Goal: Find specific page/section

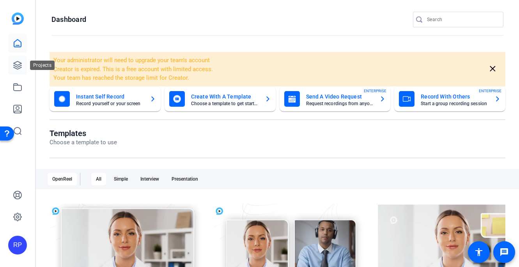
click at [18, 69] on icon at bounding box center [18, 65] width 8 height 8
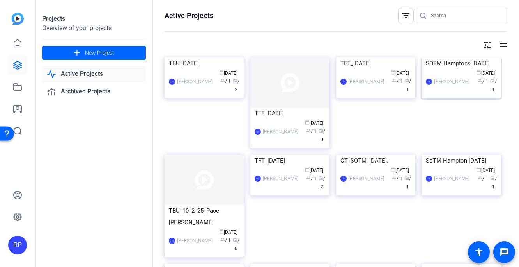
click at [445, 57] on img at bounding box center [461, 57] width 79 height 0
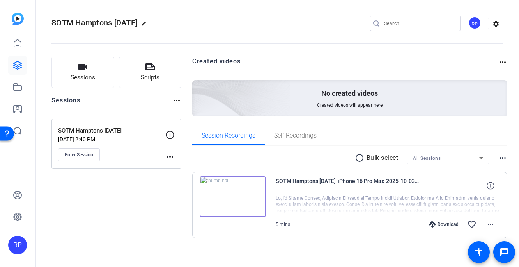
click at [232, 193] on img at bounding box center [233, 196] width 66 height 41
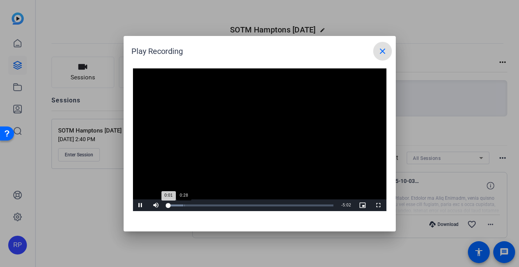
click at [184, 202] on div "Loaded : 10.19% 0:28 0:01" at bounding box center [251, 205] width 174 height 12
click at [217, 204] on div "Loaded : 18.25% 1:29 1:29" at bounding box center [251, 205] width 166 height 2
click at [386, 51] on mat-icon "close" at bounding box center [382, 50] width 9 height 9
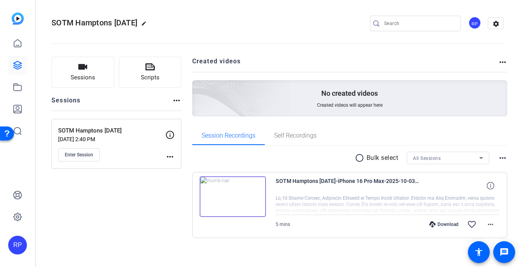
click at [215, 18] on div "SOTM Hamptons [DATE] edit RP settings" at bounding box center [278, 24] width 452 height 12
